Goal: Use online tool/utility: Utilize a website feature to perform a specific function

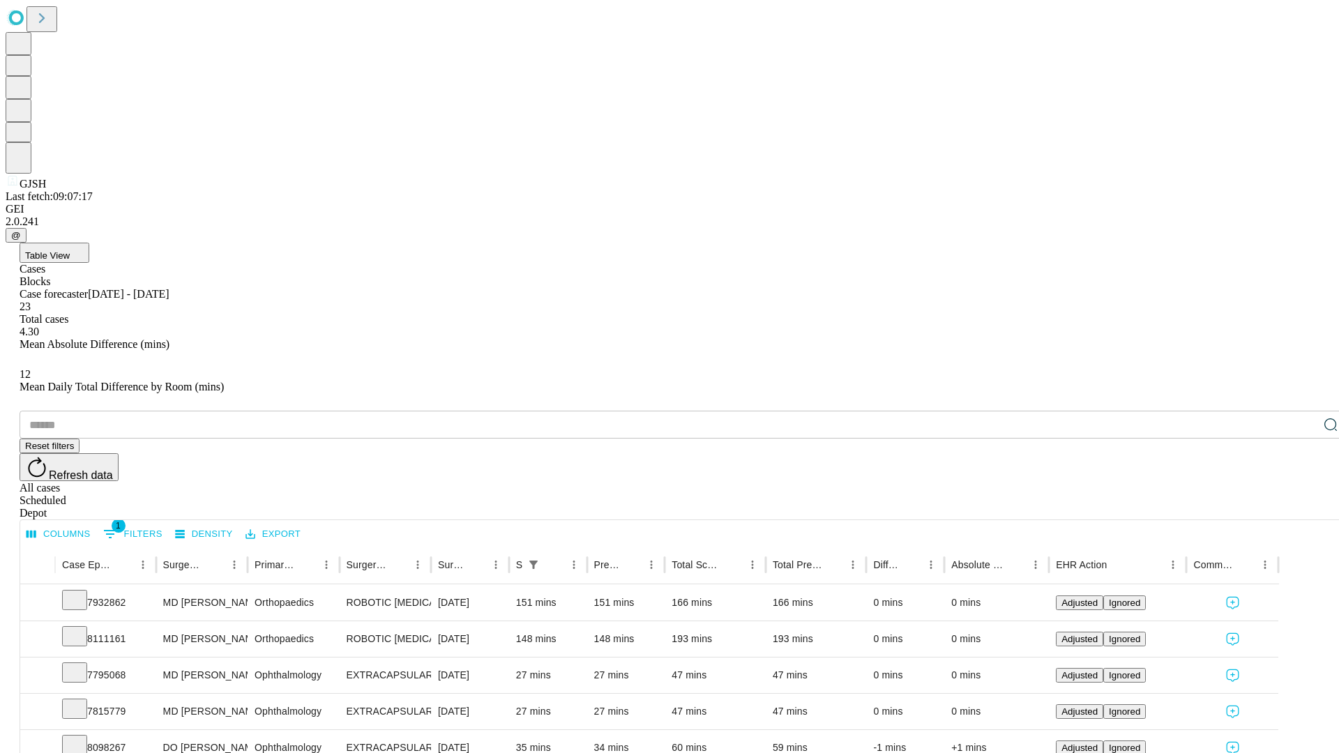
click at [70, 250] on span "Table View" at bounding box center [47, 255] width 45 height 10
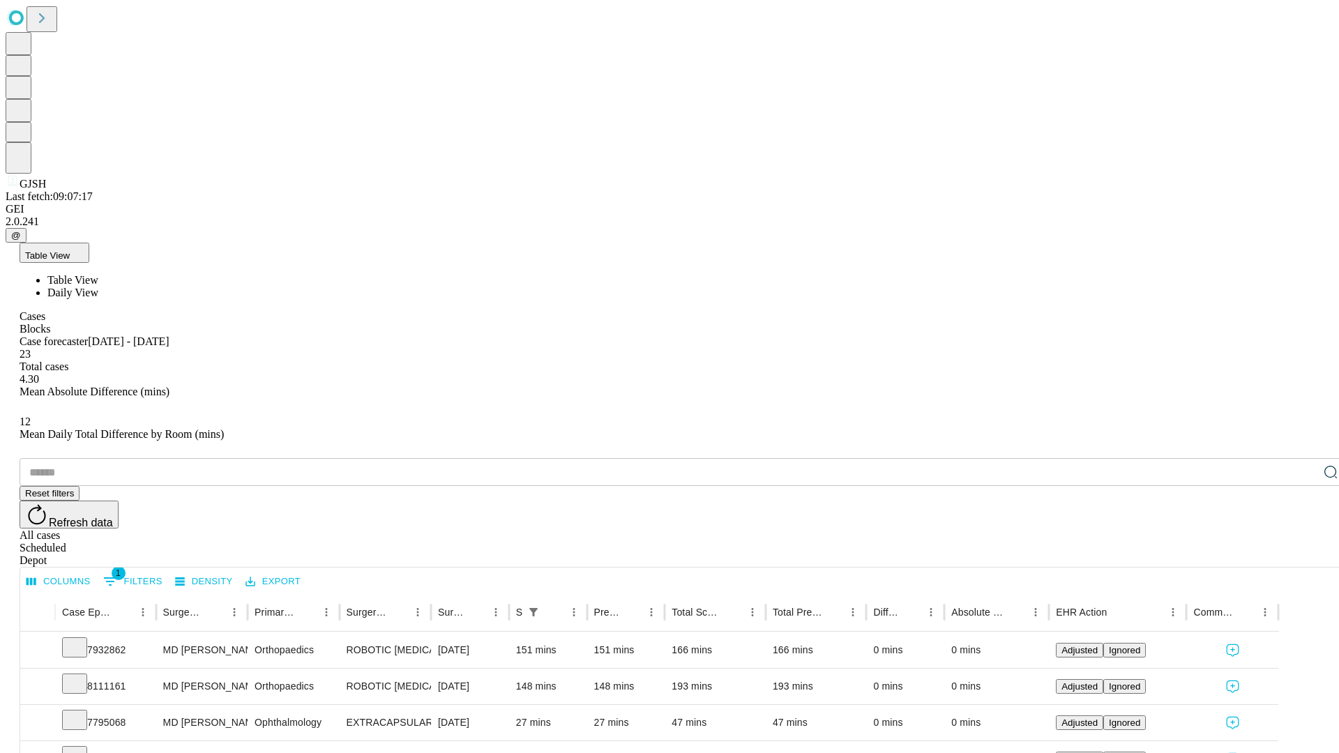
click at [98, 287] on span "Daily View" at bounding box center [72, 293] width 51 height 12
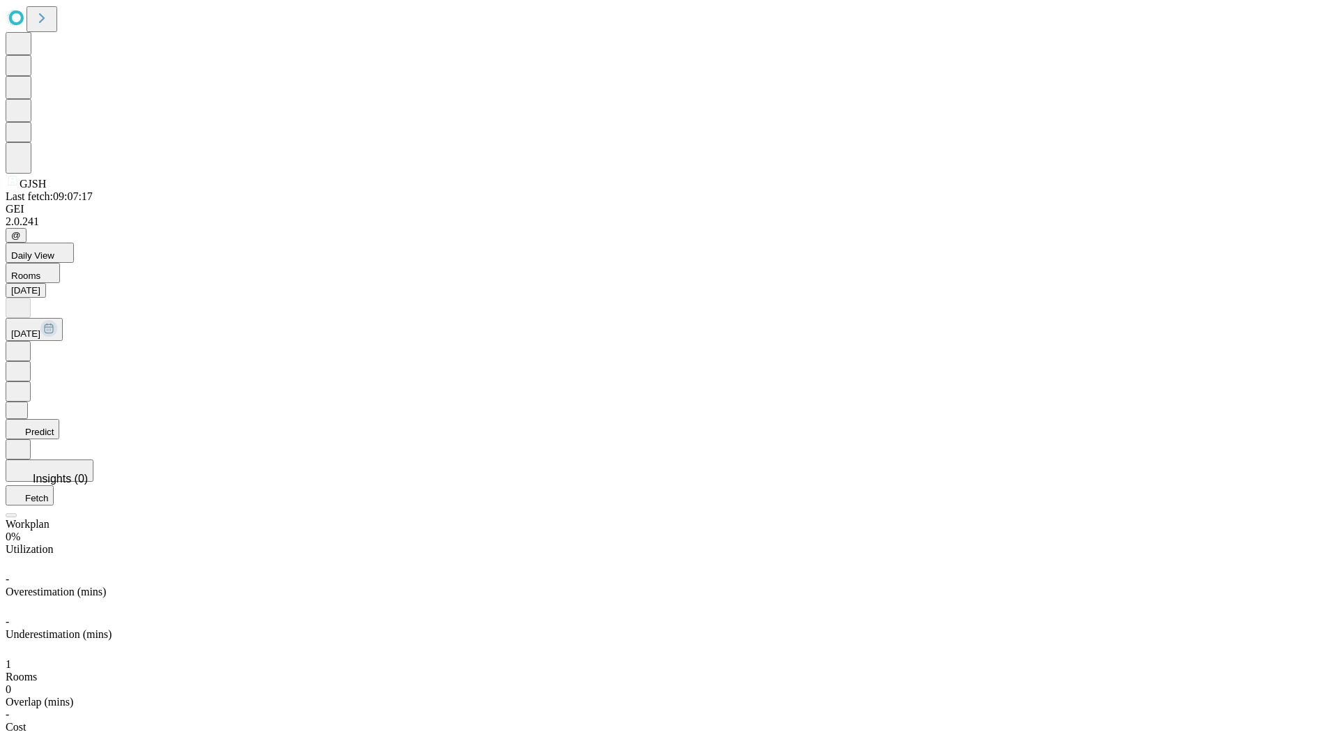
click at [59, 419] on button "Predict" at bounding box center [33, 429] width 54 height 20
